Goal: Task Accomplishment & Management: Manage account settings

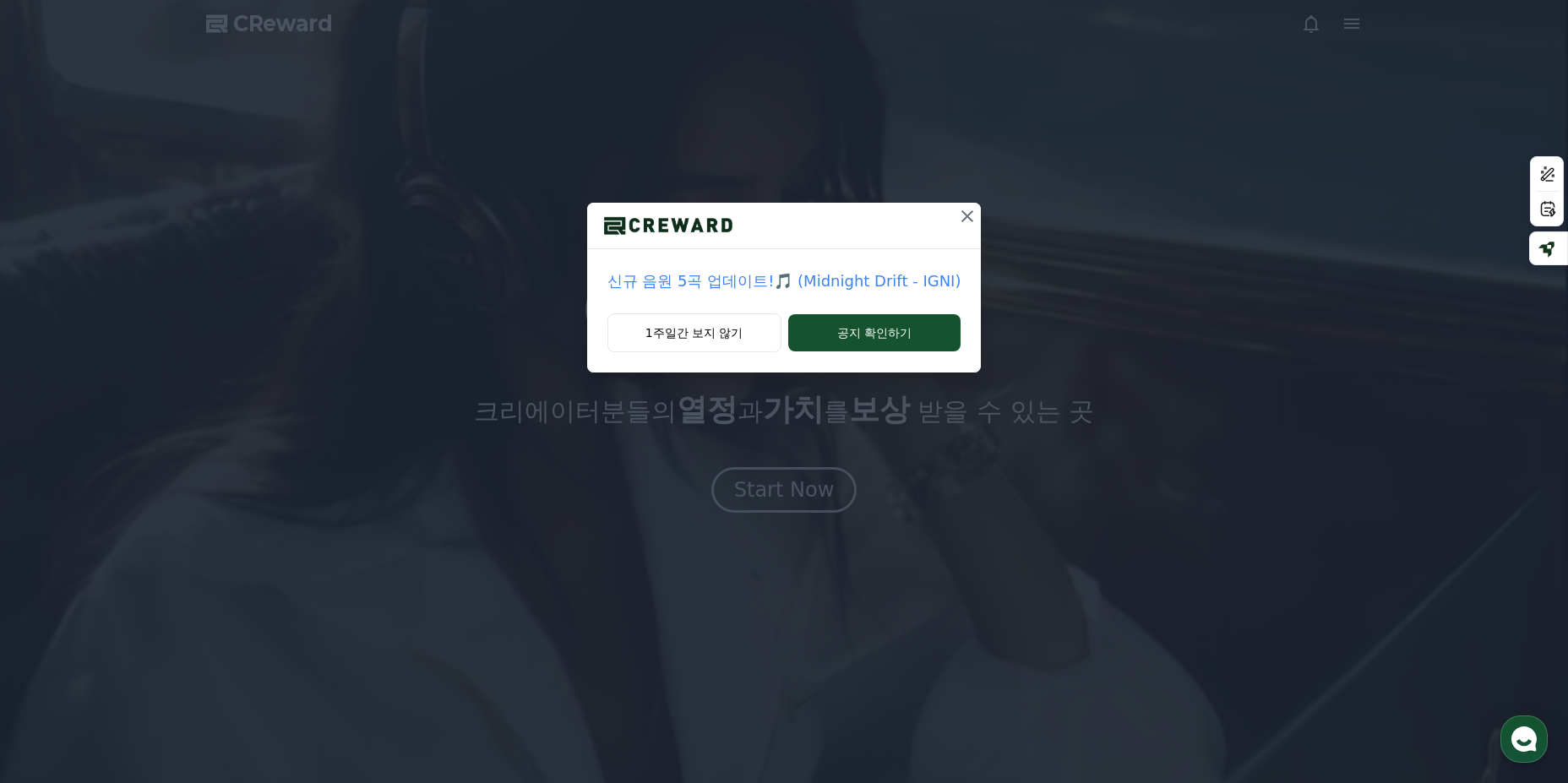
click at [965, 218] on icon at bounding box center [968, 217] width 20 height 20
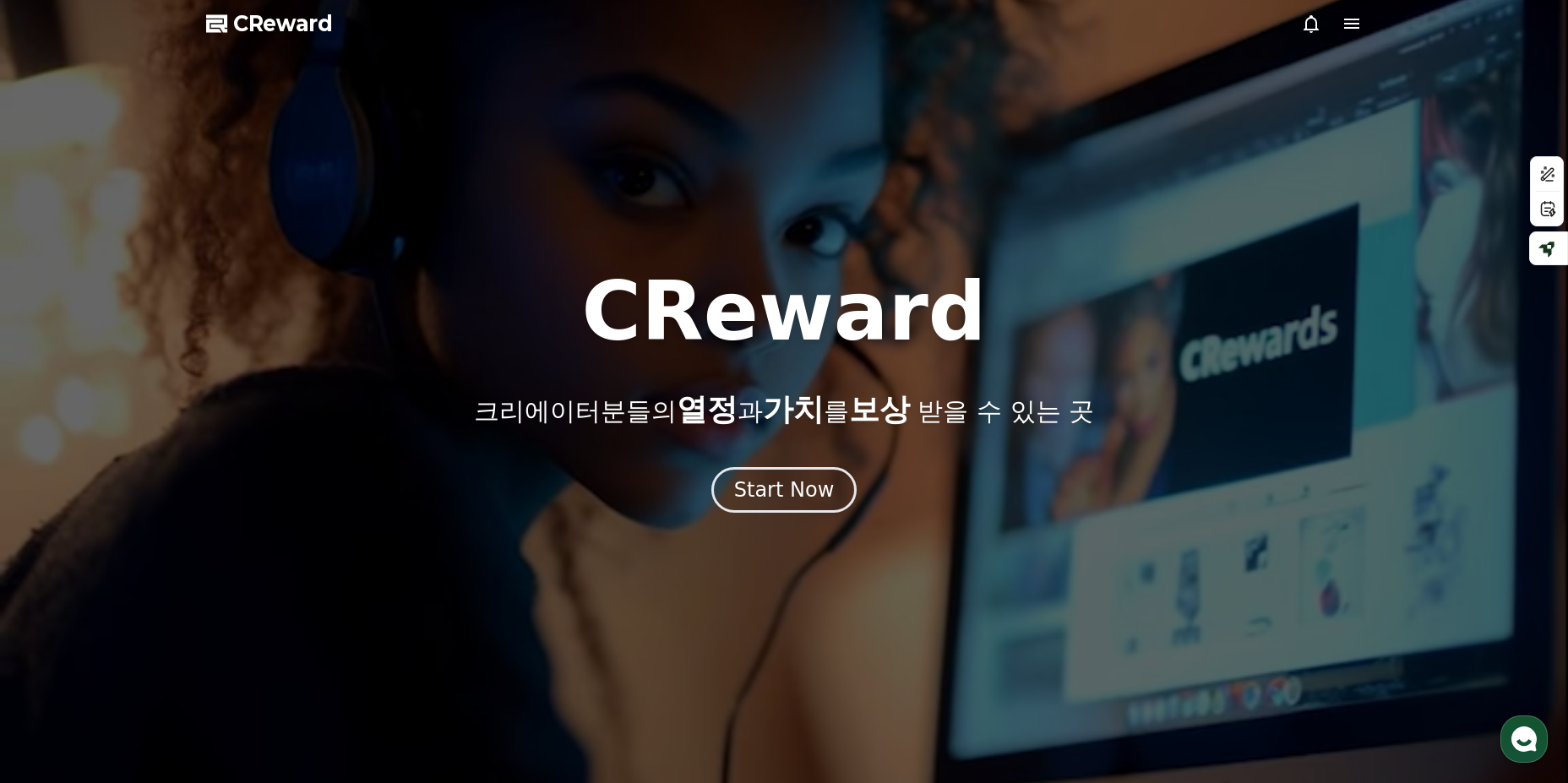
click at [1345, 26] on icon at bounding box center [1352, 24] width 20 height 20
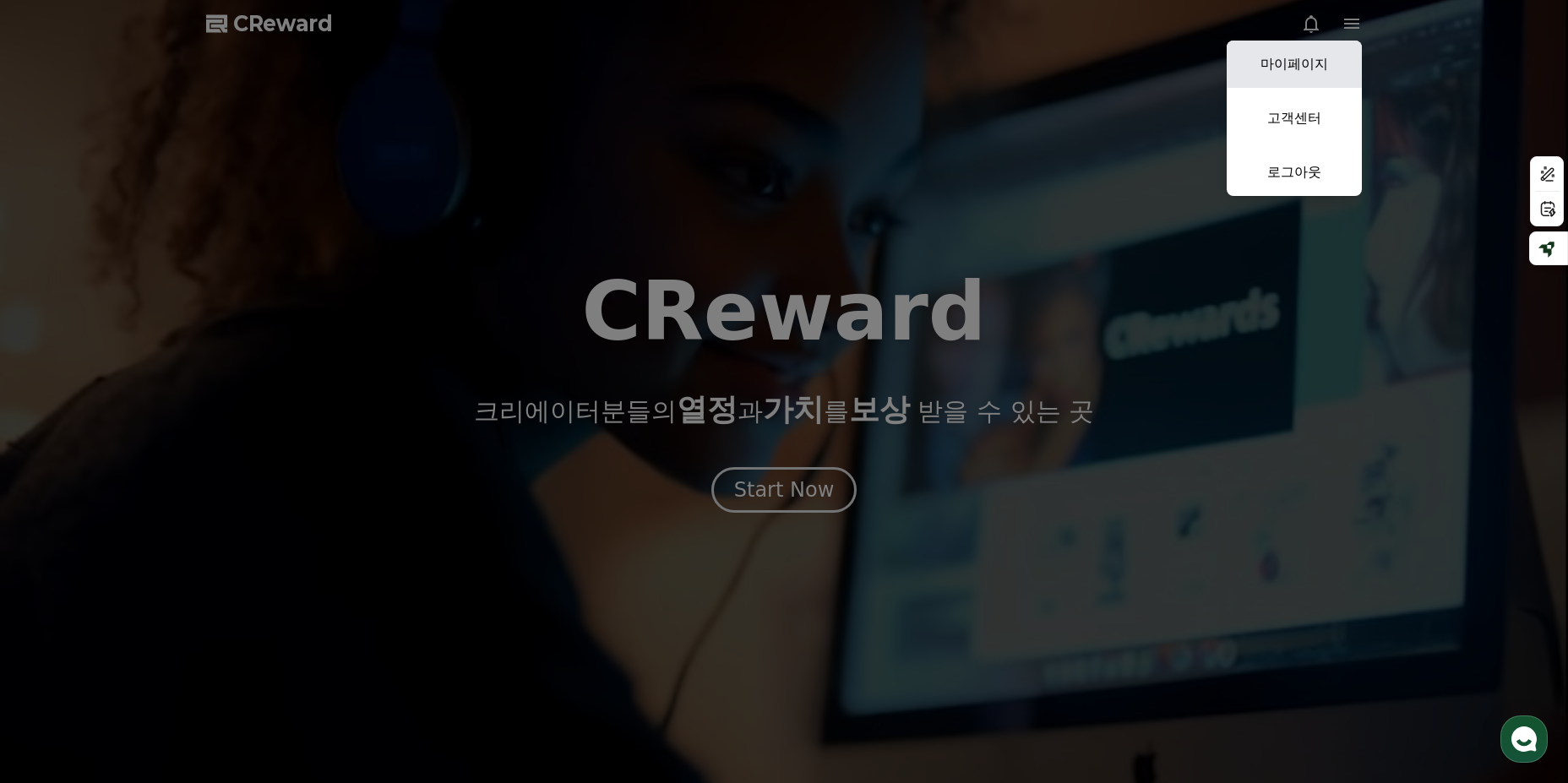
click at [1305, 67] on link "마이페이지" at bounding box center [1294, 64] width 135 height 47
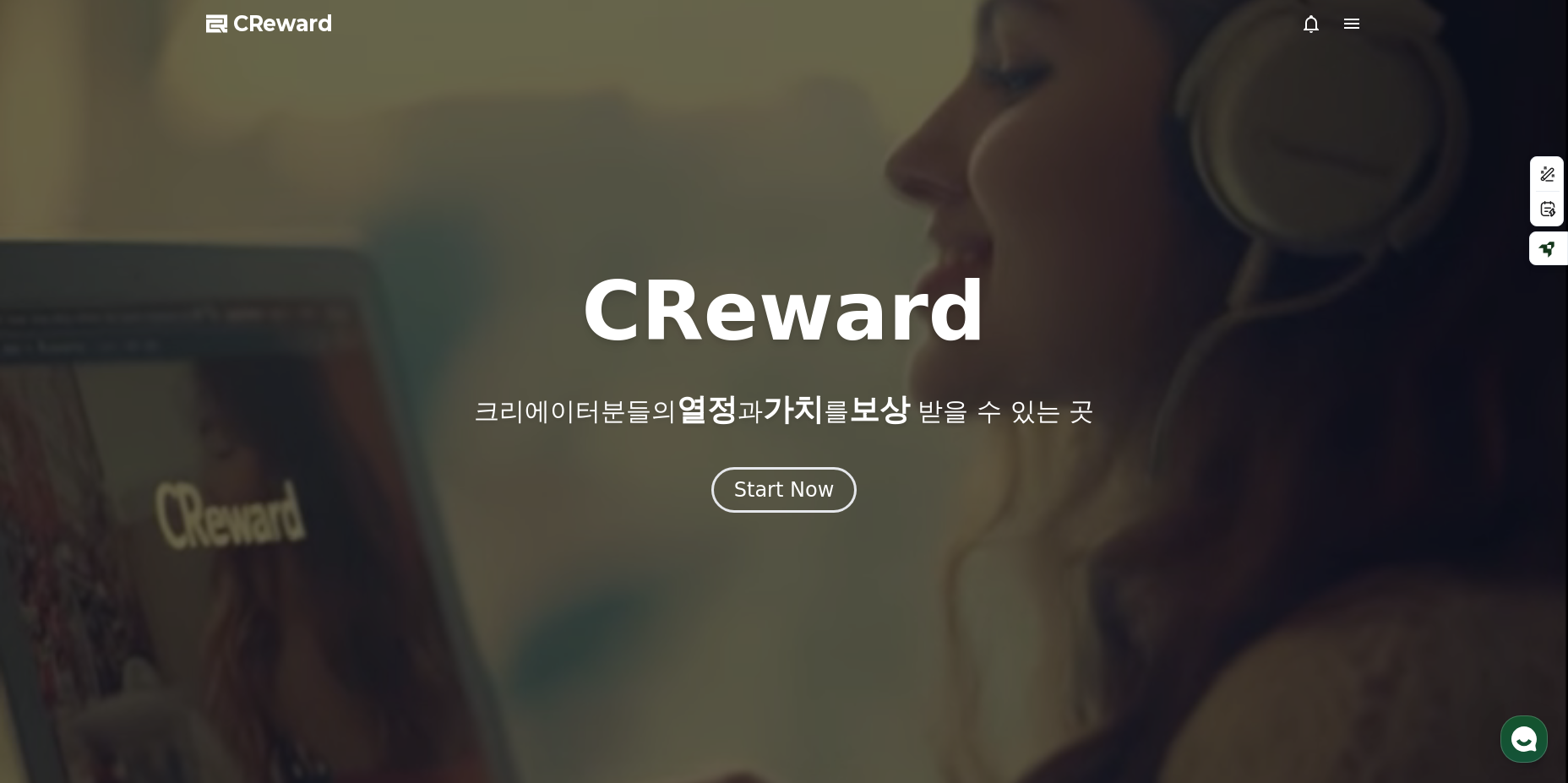
select select "**********"
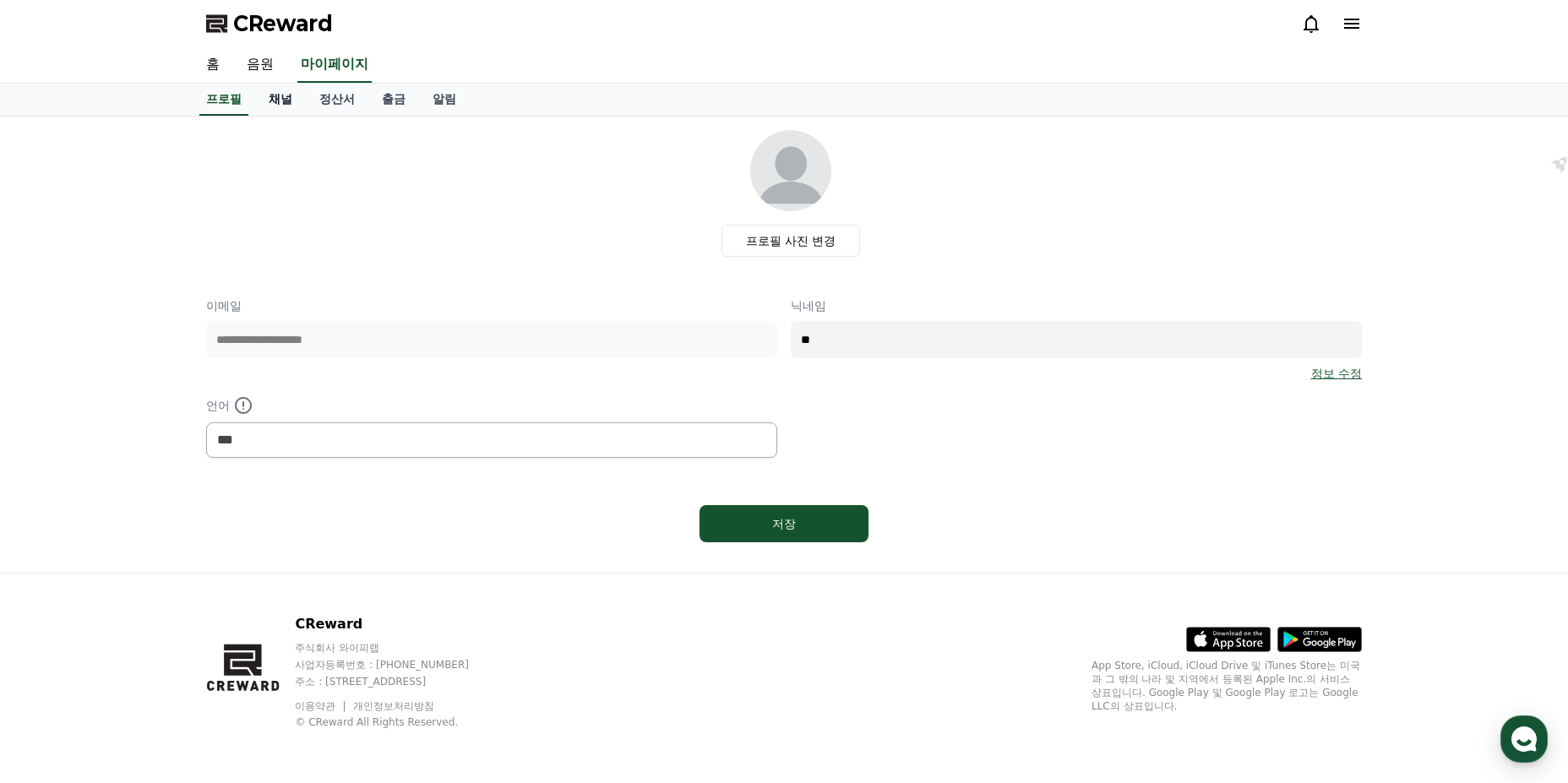
click at [279, 107] on link "채널" at bounding box center [280, 99] width 51 height 32
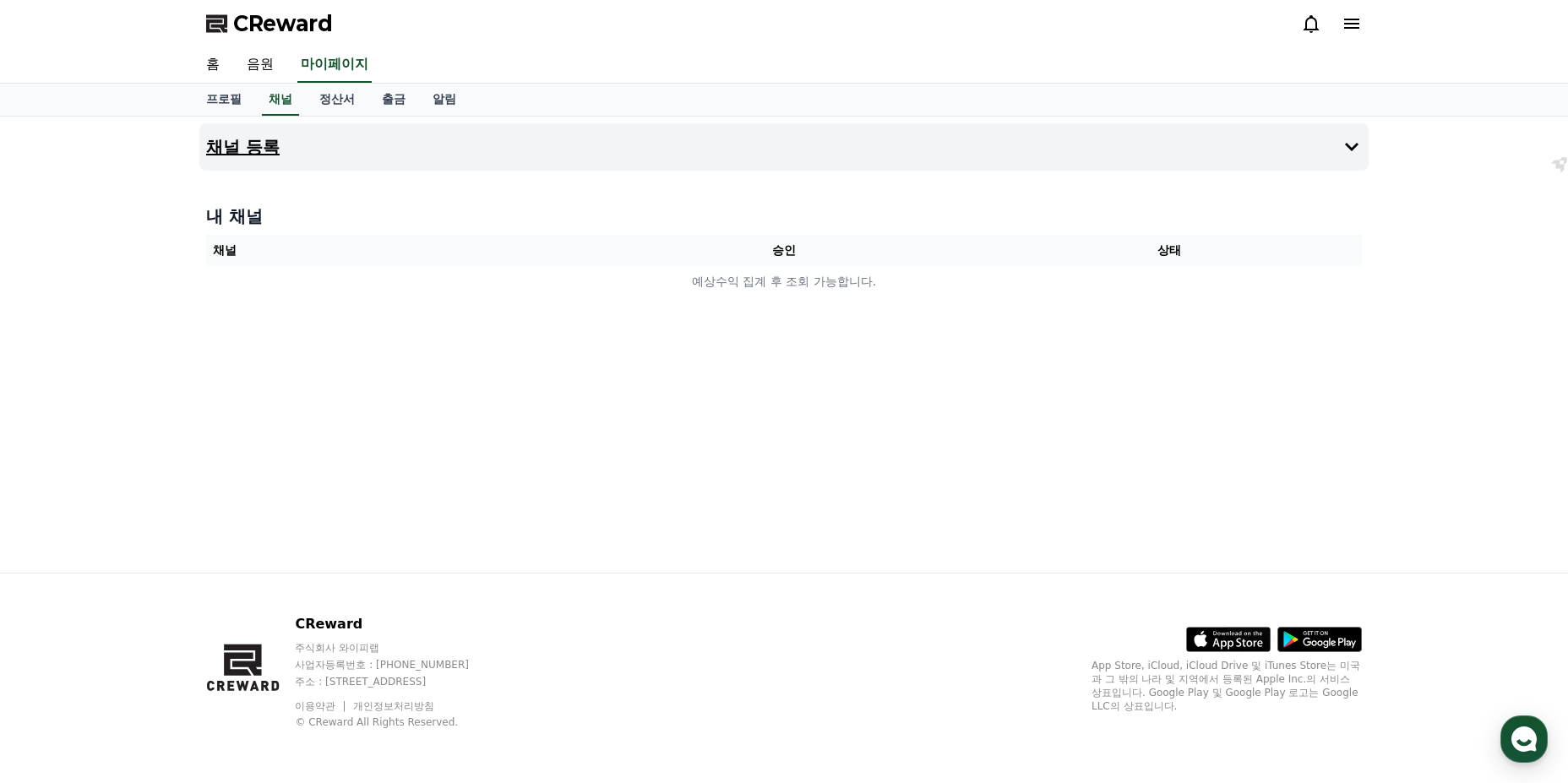
click at [281, 155] on button "채널 등록" at bounding box center [784, 146] width 1169 height 47
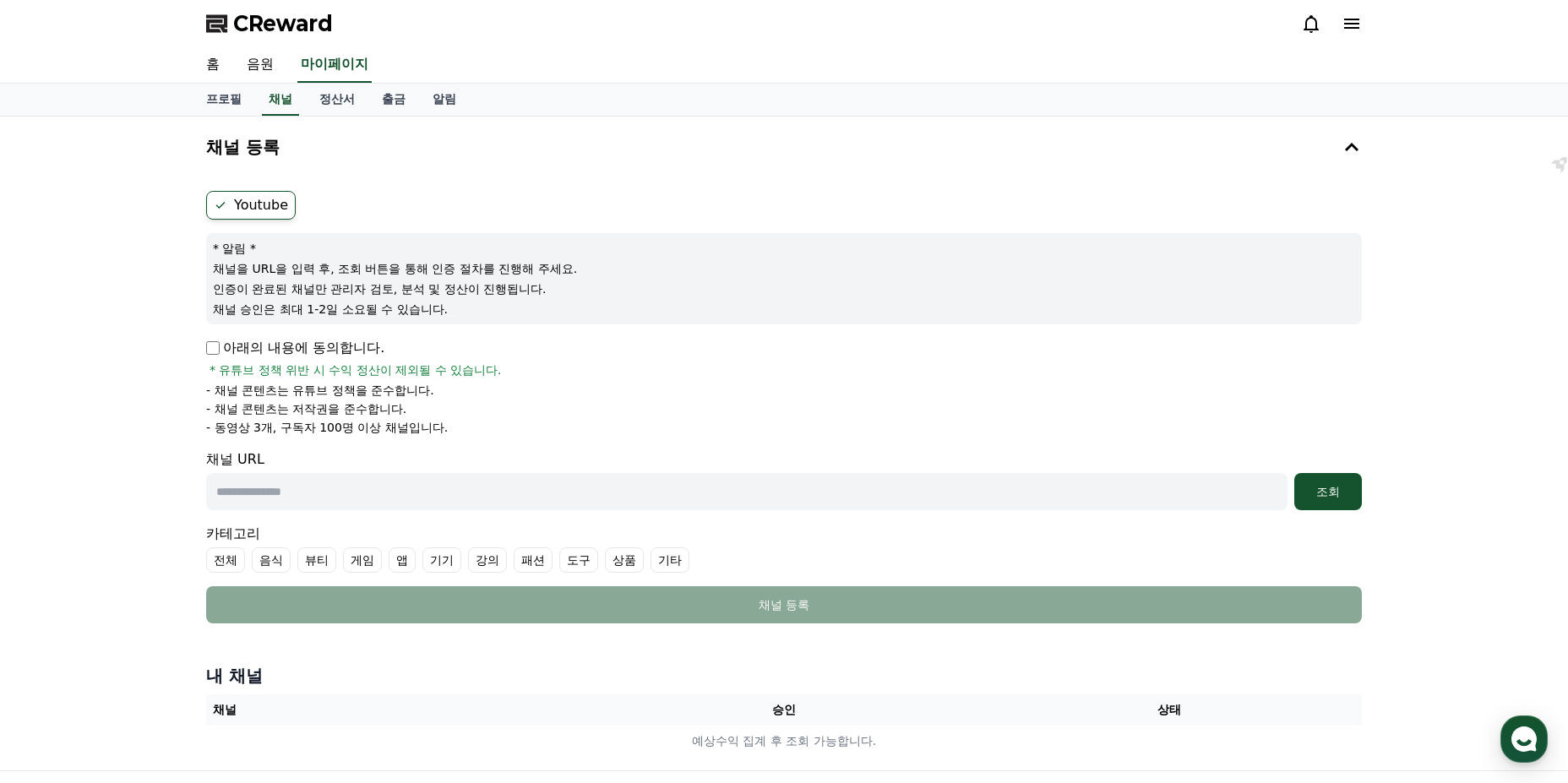
click at [296, 487] on input "text" at bounding box center [747, 491] width 1081 height 37
click at [335, 492] on input "text" at bounding box center [747, 491] width 1081 height 37
paste input "**********"
type input "**********"
click at [1315, 487] on div "조회" at bounding box center [1327, 491] width 54 height 17
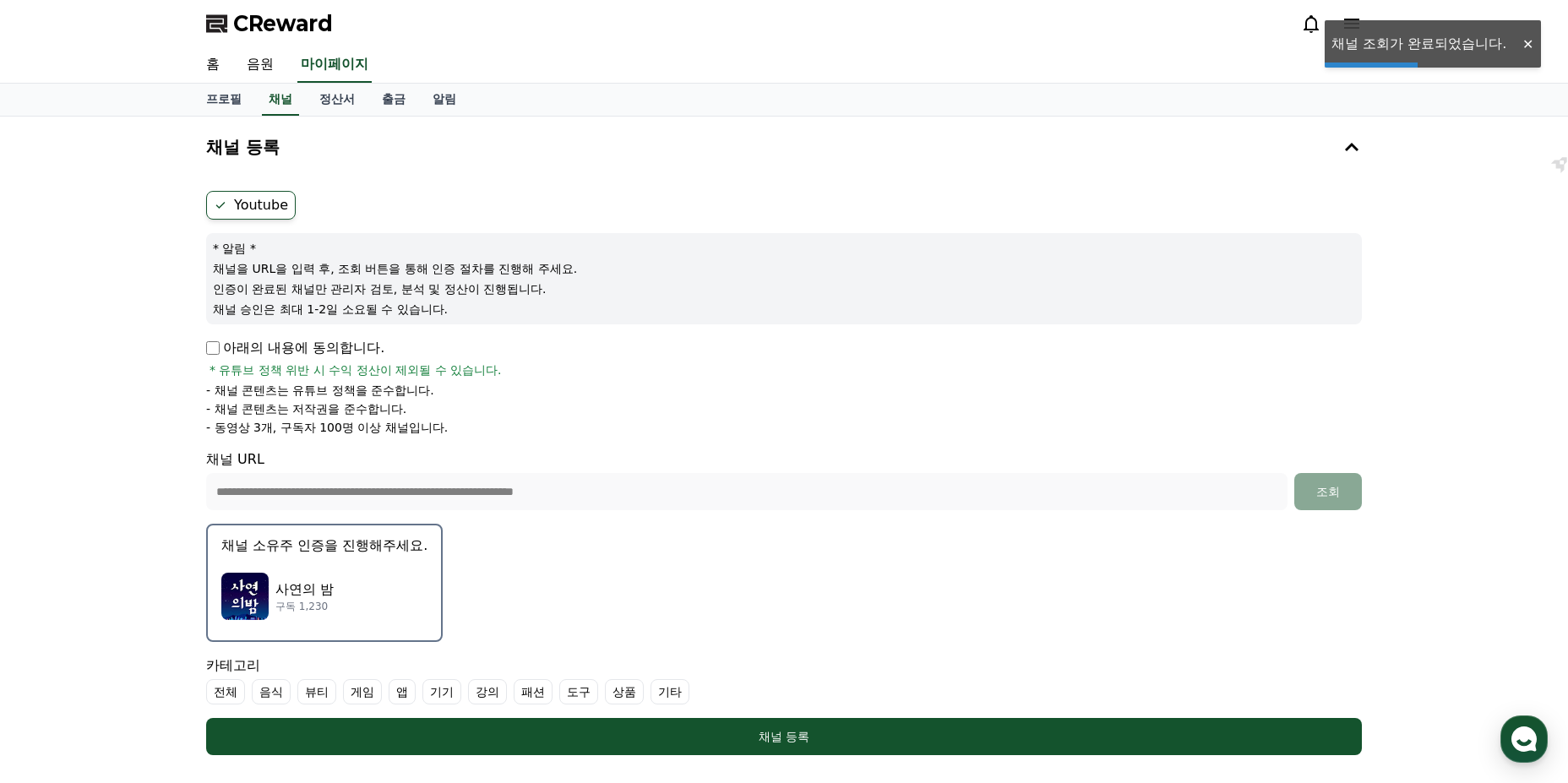
click at [338, 576] on div "사연의 밤 구독 1,230" at bounding box center [324, 596] width 206 height 68
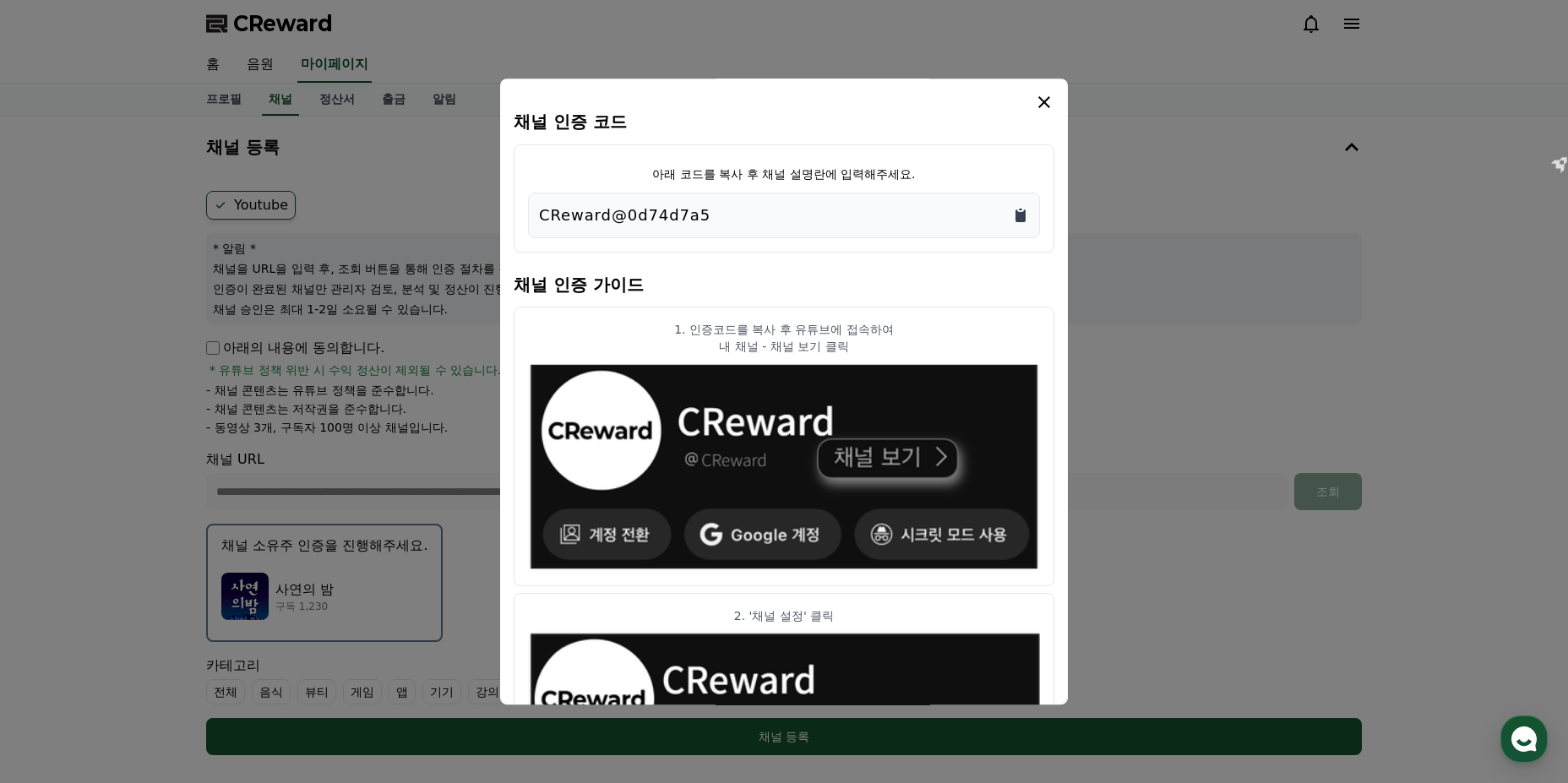
click at [1015, 216] on icon "Copy to clipboard" at bounding box center [1020, 216] width 17 height 17
click at [1039, 103] on icon "modal" at bounding box center [1044, 103] width 20 height 20
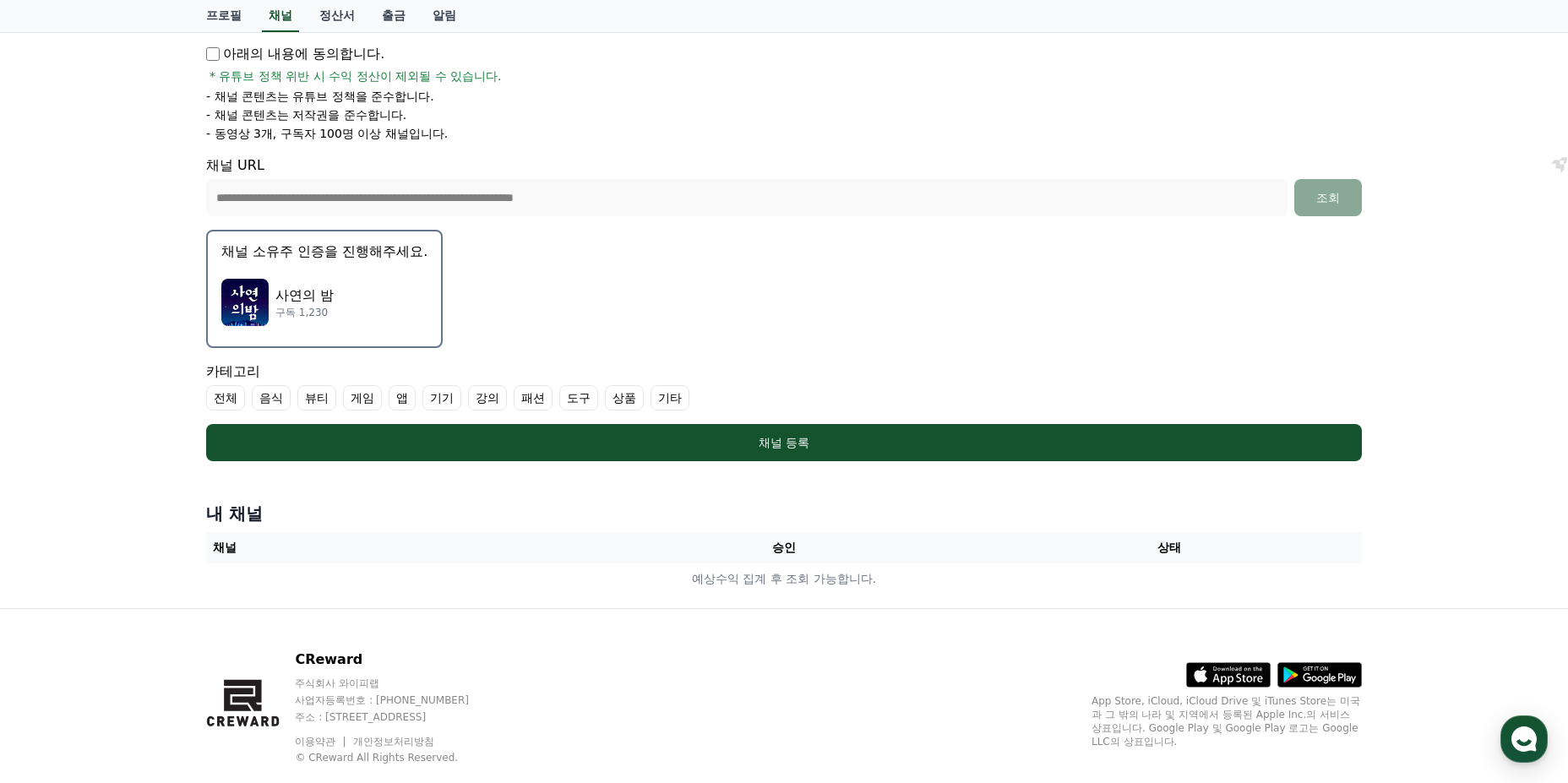
scroll to position [329, 0]
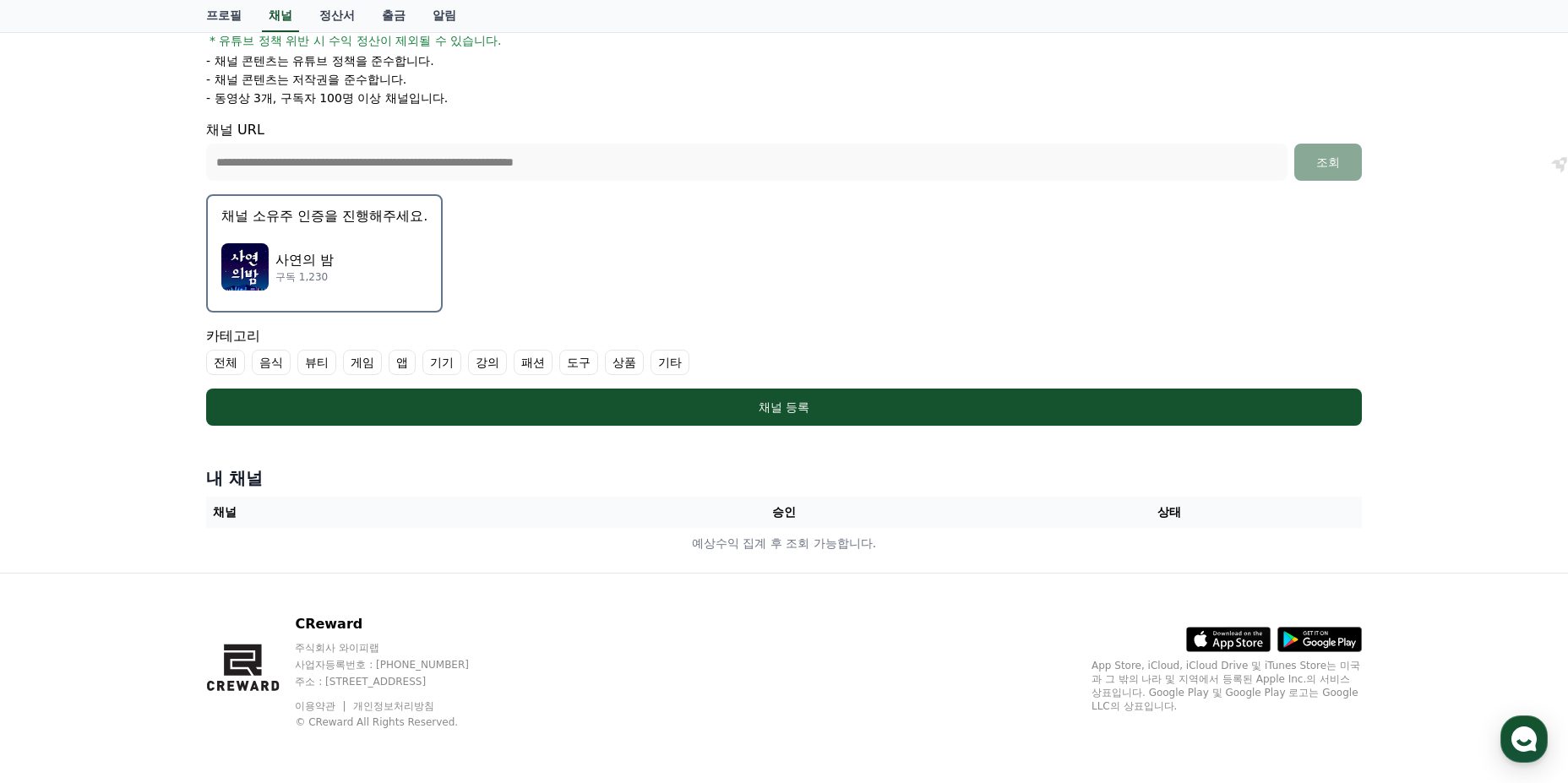
click at [671, 365] on label "기타" at bounding box center [670, 362] width 39 height 25
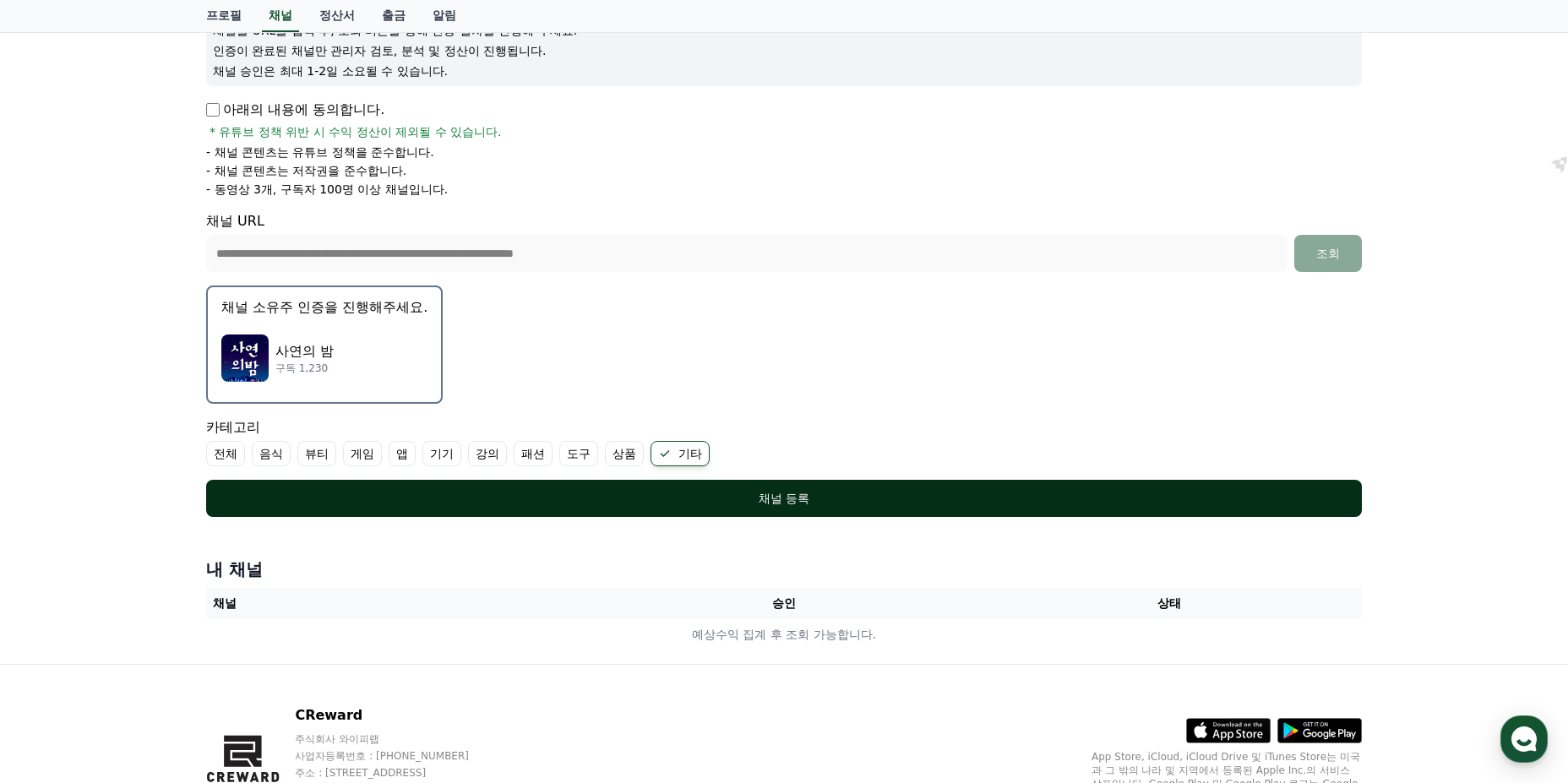
scroll to position [245, 0]
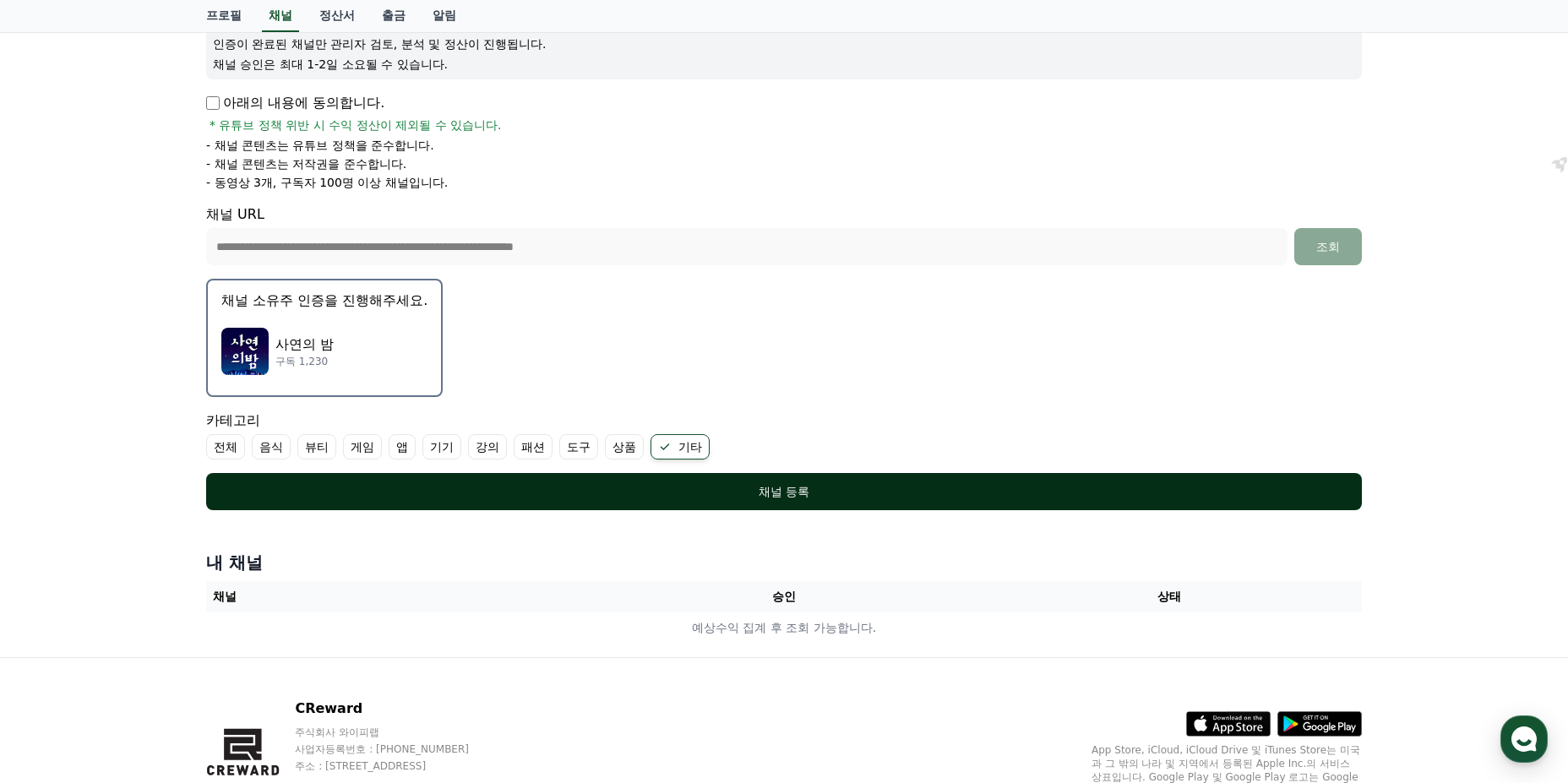
click at [801, 482] on button "채널 등록" at bounding box center [784, 491] width 1155 height 37
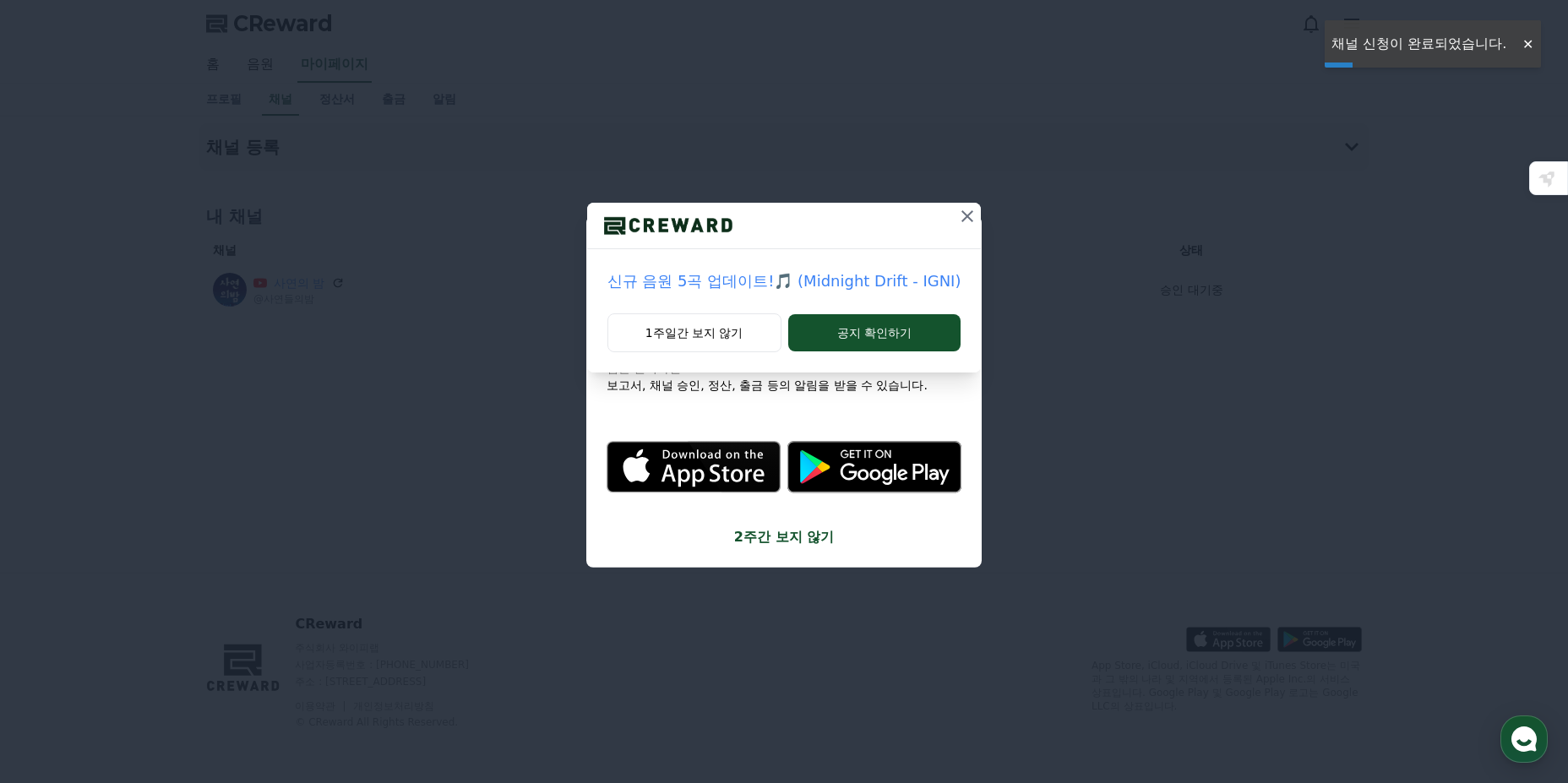
click at [962, 220] on icon at bounding box center [968, 217] width 20 height 20
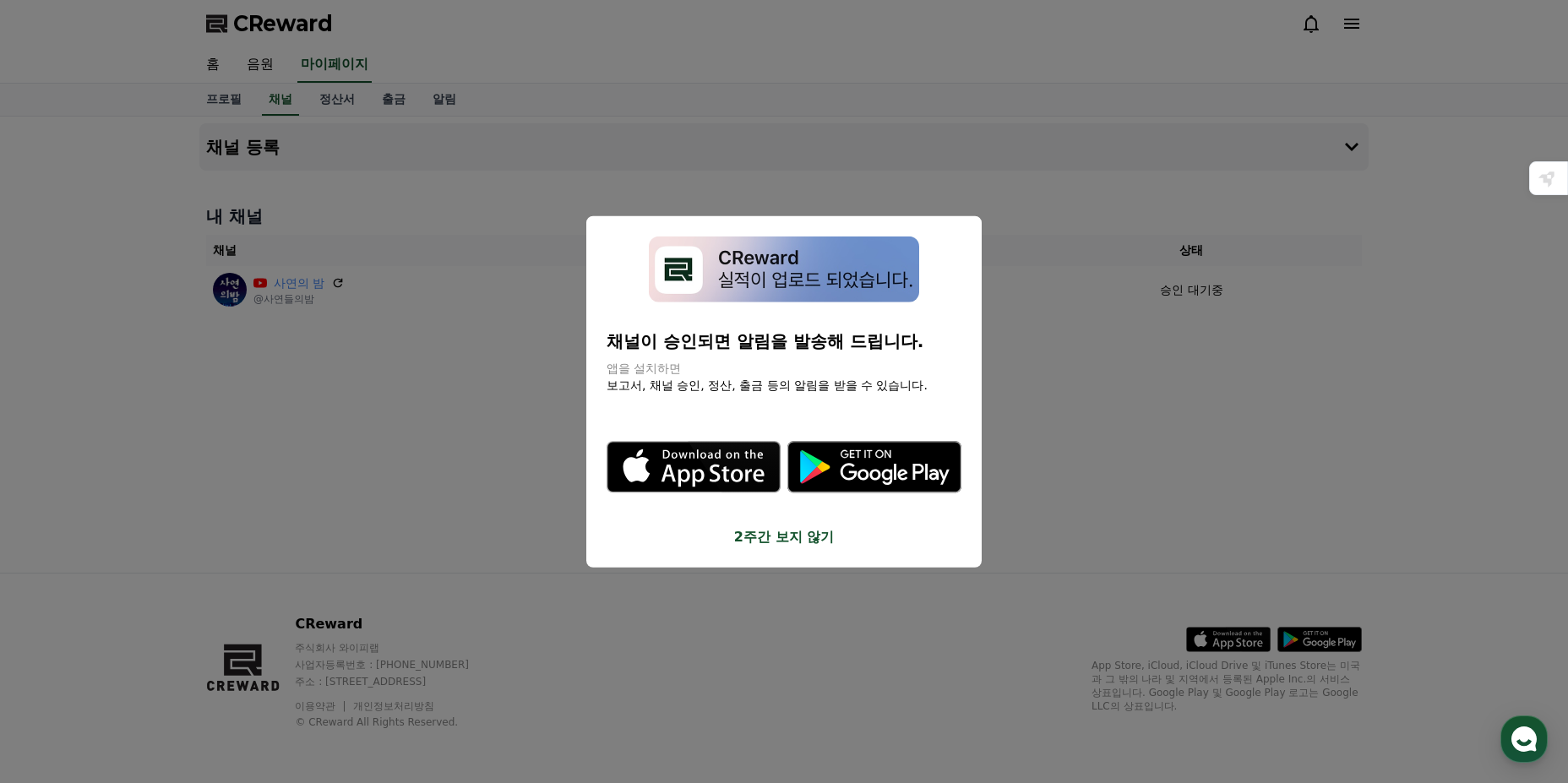
click at [1123, 541] on button "close modal" at bounding box center [784, 392] width 1568 height 783
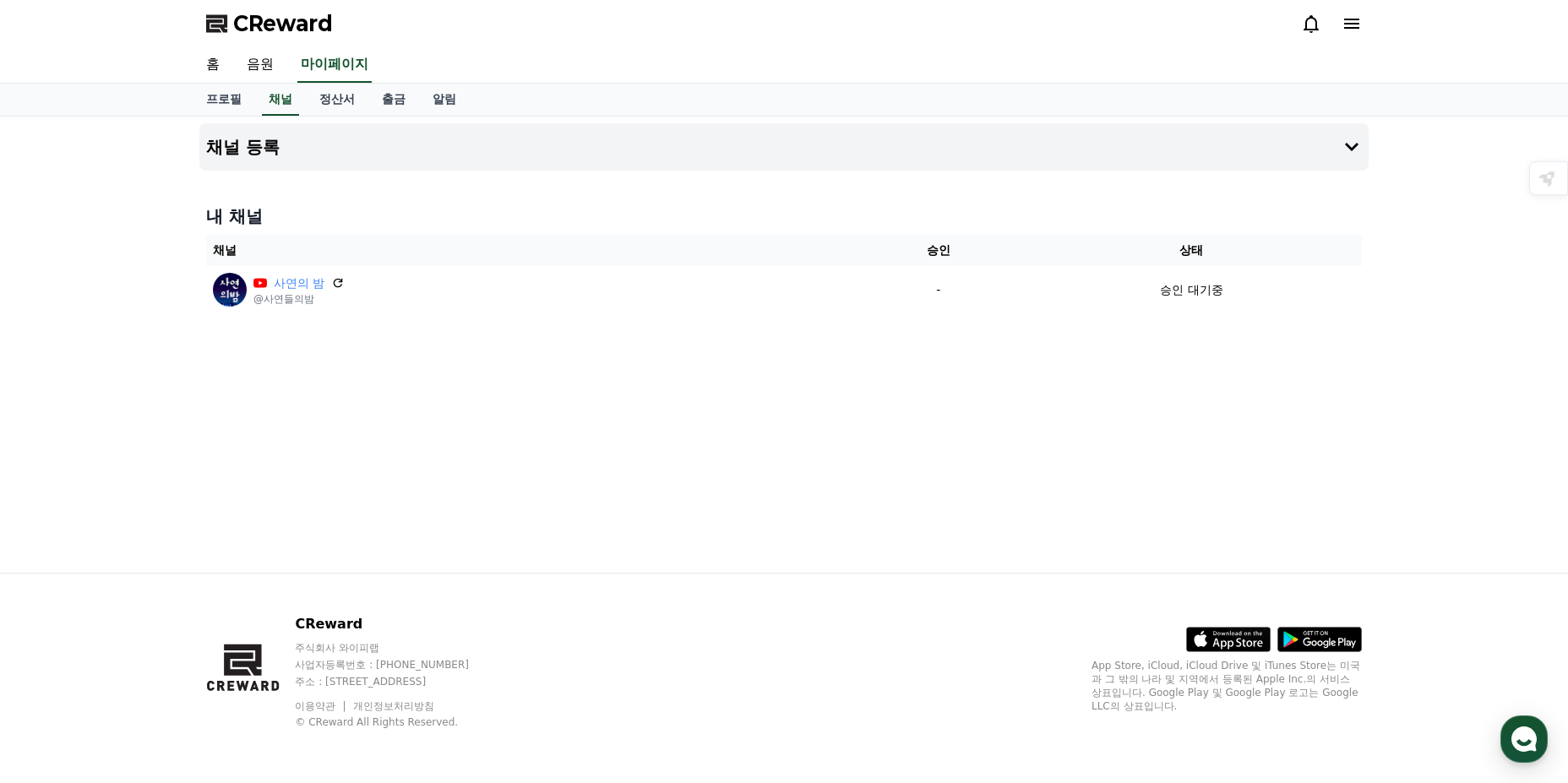
click at [1353, 22] on icon at bounding box center [1352, 24] width 20 height 20
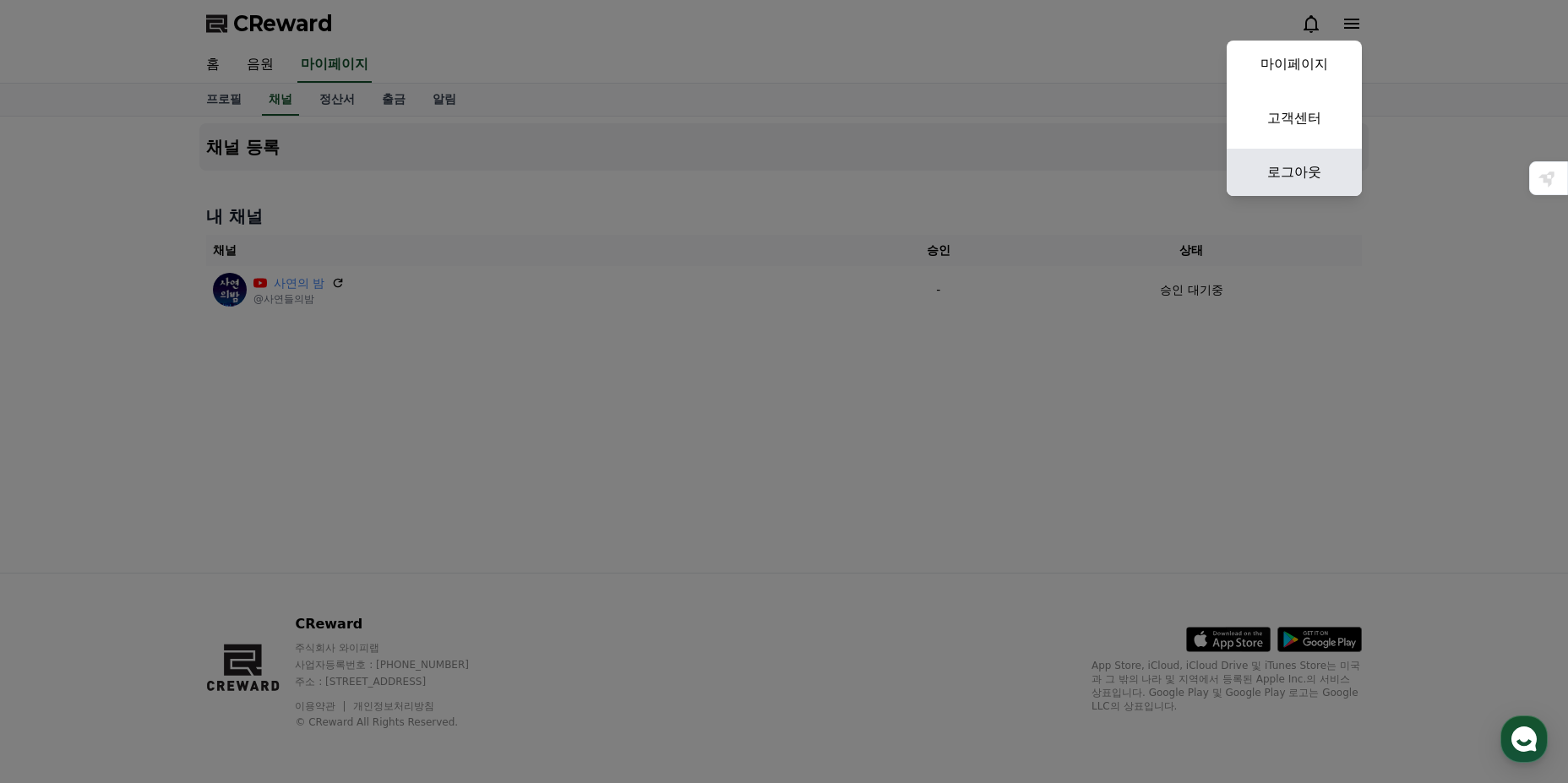
click at [1318, 168] on link "로그아웃" at bounding box center [1294, 172] width 135 height 47
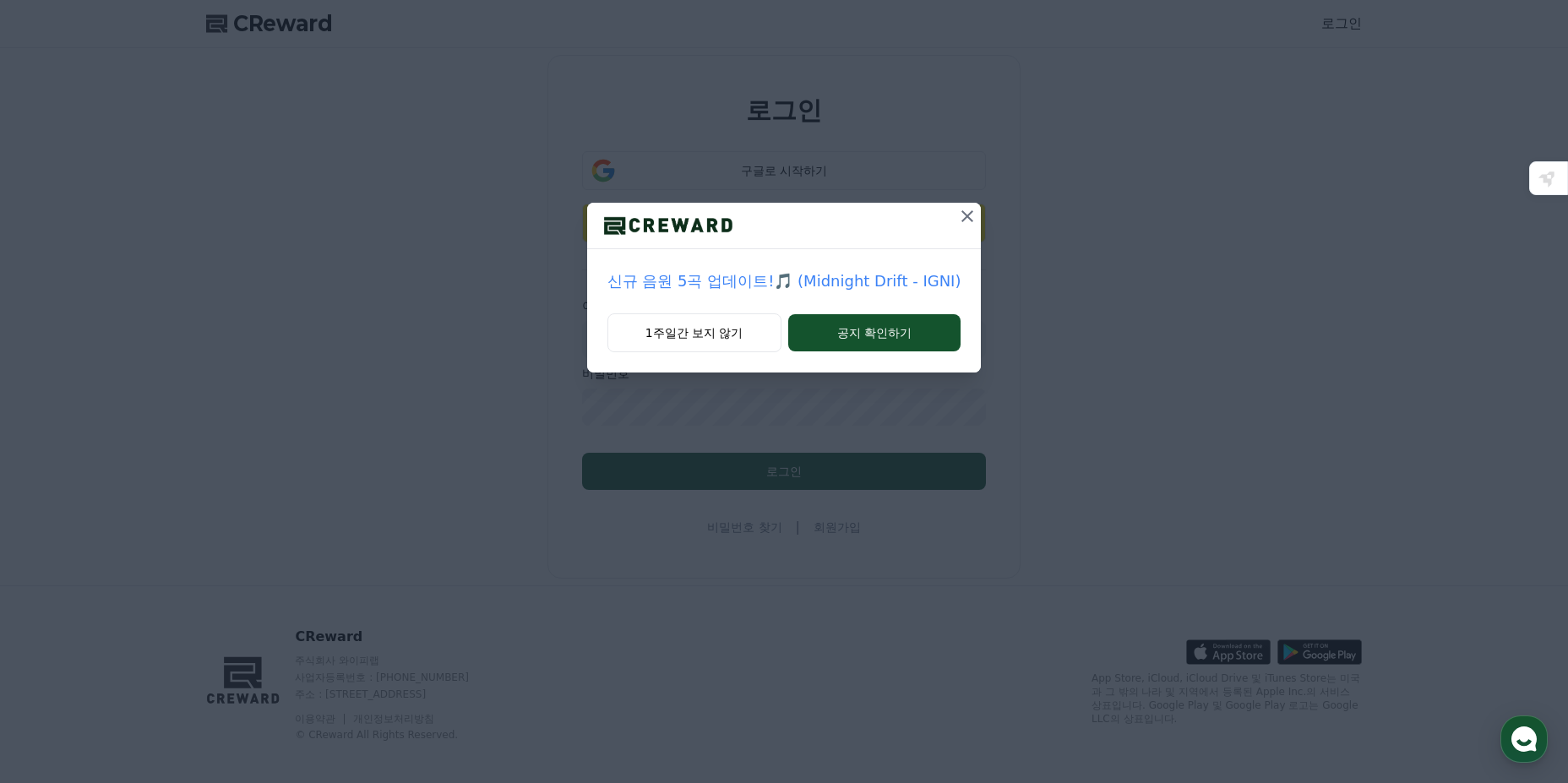
click at [963, 217] on icon at bounding box center [967, 216] width 12 height 12
